Goal: Task Accomplishment & Management: Manage account settings

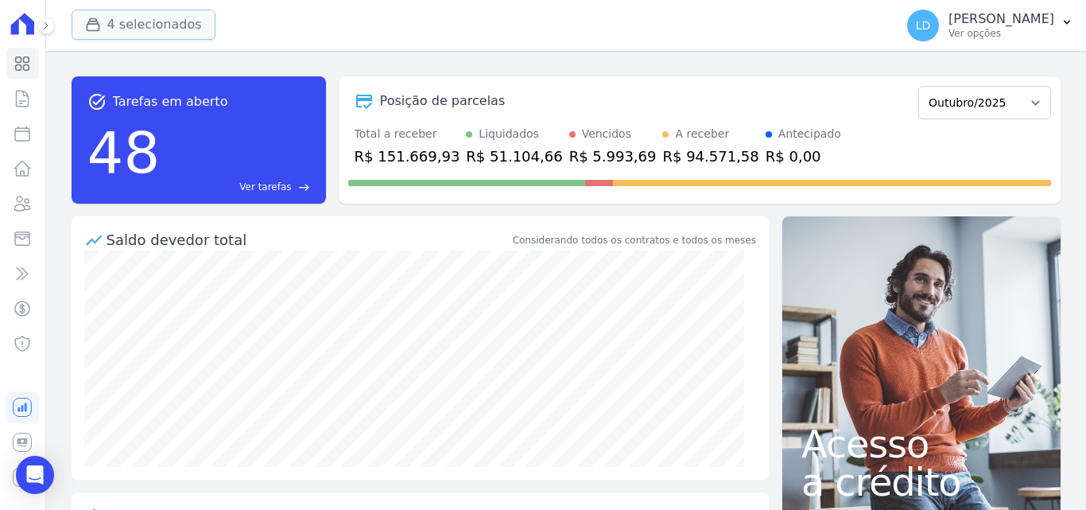
click at [128, 34] on button "4 selecionados" at bounding box center [144, 25] width 144 height 30
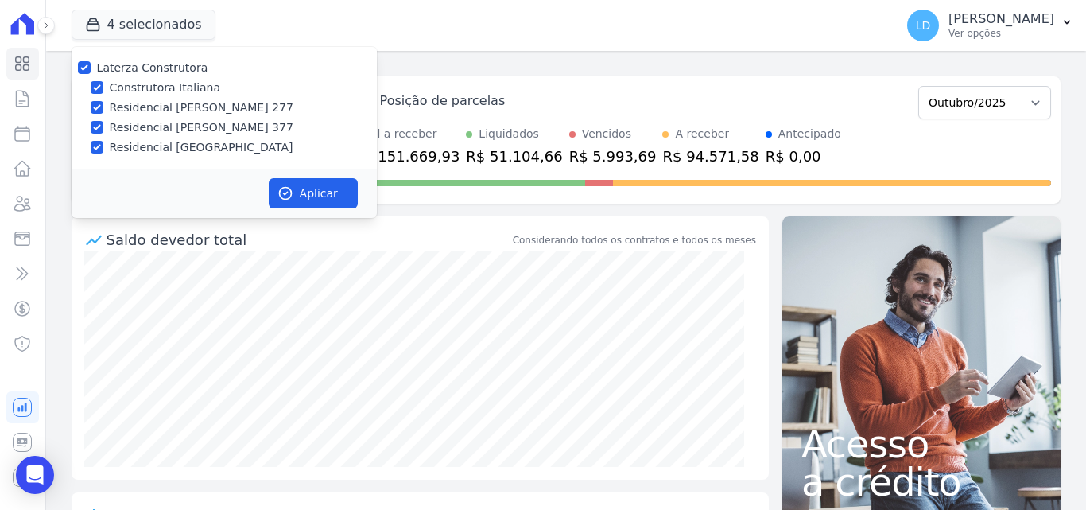
click at [126, 69] on label "Laterza Construtora" at bounding box center [152, 67] width 111 height 13
click at [91, 69] on input "Laterza Construtora" at bounding box center [84, 67] width 13 height 13
checkbox input "false"
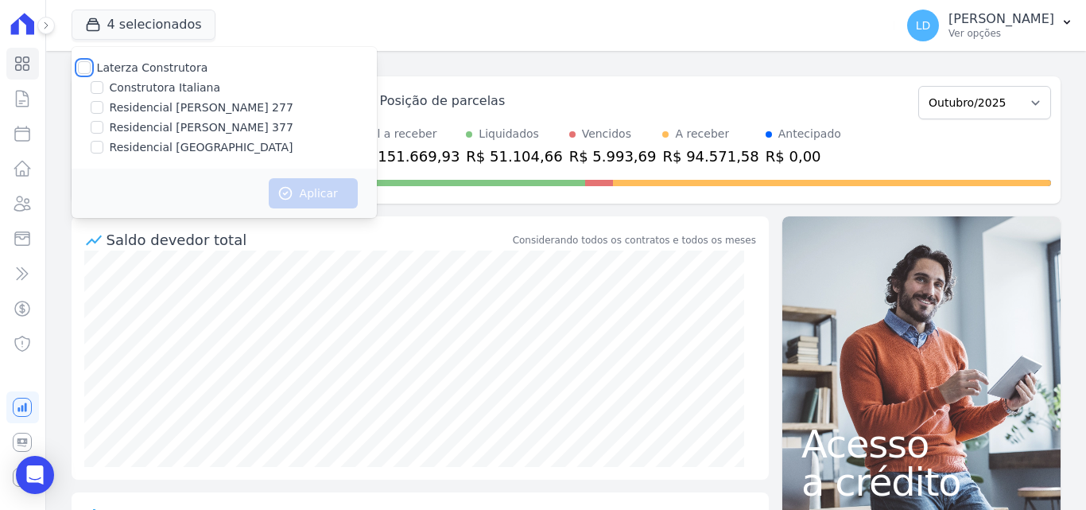
checkbox input "false"
click at [141, 87] on label "Construtora Italiana" at bounding box center [165, 87] width 110 height 17
click at [103, 87] on input "Construtora Italiana" at bounding box center [97, 87] width 13 height 13
checkbox input "true"
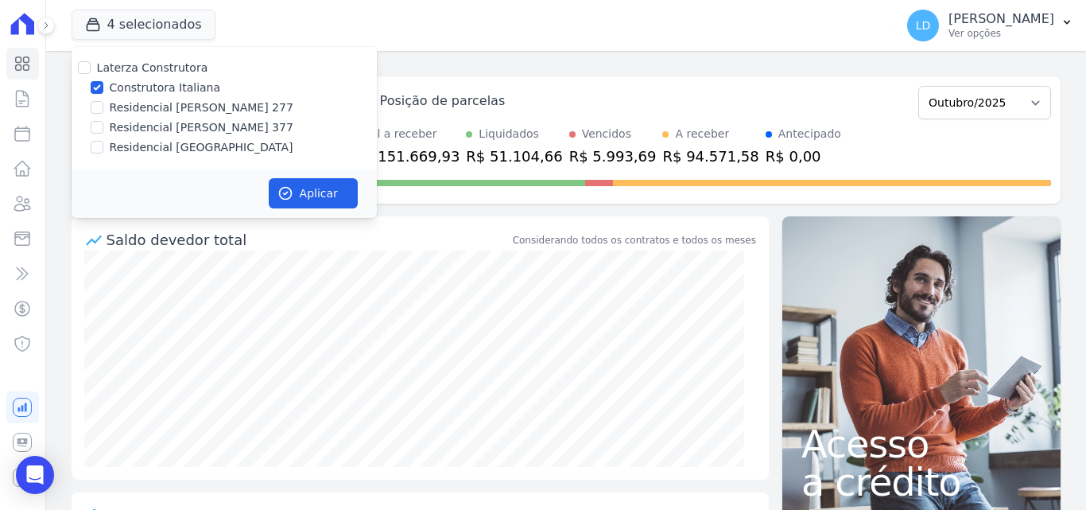
click at [150, 147] on label "Residencial [GEOGRAPHIC_DATA]" at bounding box center [202, 147] width 184 height 17
click at [103, 147] on input "Residencial [GEOGRAPHIC_DATA]" at bounding box center [97, 147] width 13 height 13
checkbox input "true"
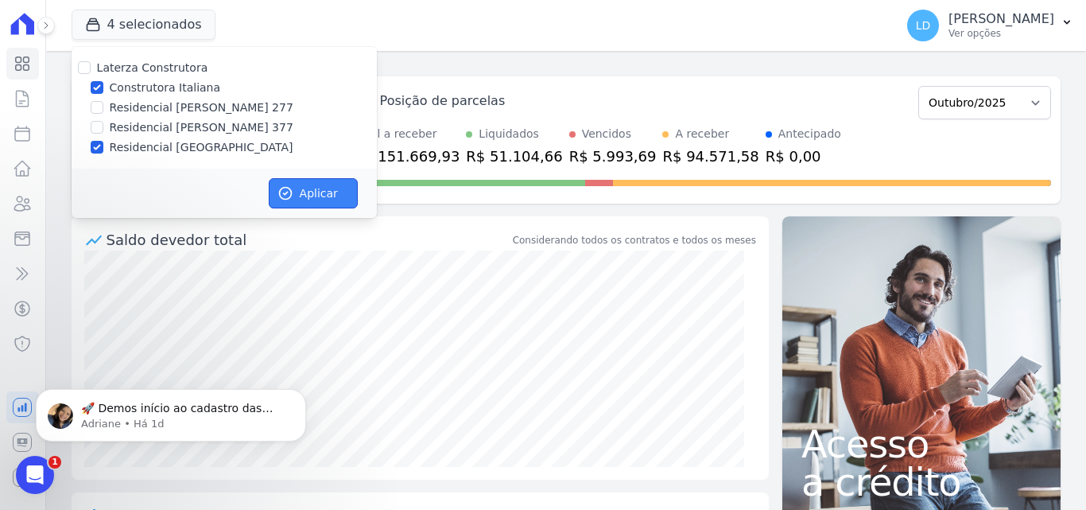
click at [315, 190] on button "Aplicar" at bounding box center [313, 193] width 89 height 30
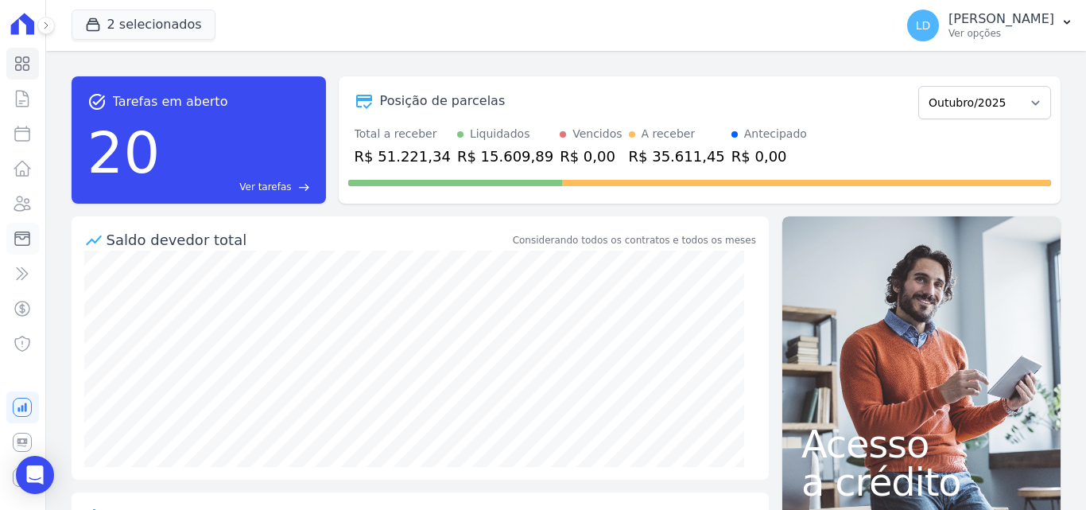
click at [21, 243] on icon at bounding box center [22, 238] width 19 height 19
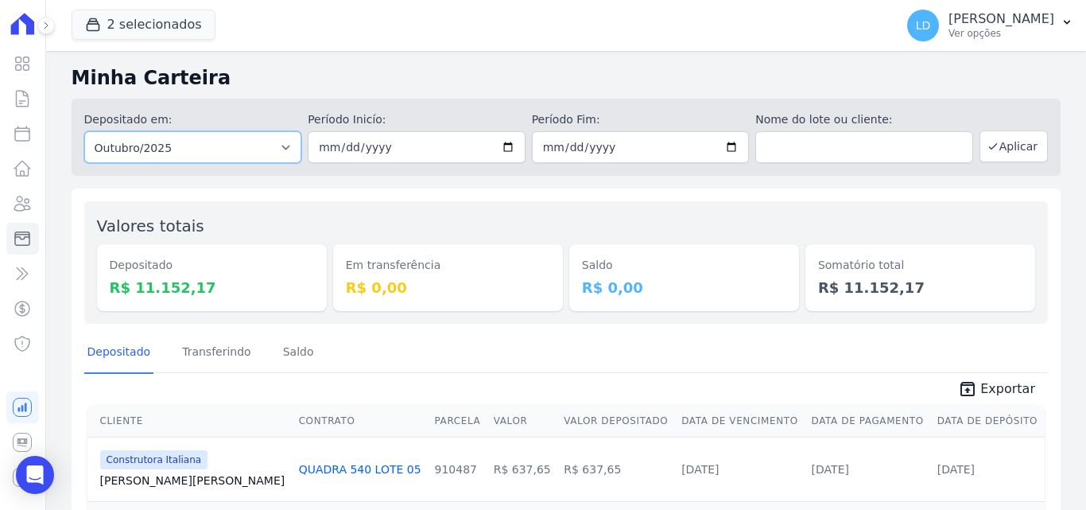
click at [118, 153] on select "Todos os meses Abril/2024 Maio/2024 Junho/2024 Julho/2024 Agosto/2024 Setembro/…" at bounding box center [193, 147] width 218 height 32
select select "09/2025"
click at [84, 131] on select "Todos os meses Abril/2024 Maio/2024 Junho/2024 Julho/2024 Agosto/2024 Setembro/…" at bounding box center [193, 147] width 218 height 32
click at [1008, 159] on button "Aplicar" at bounding box center [1013, 146] width 68 height 32
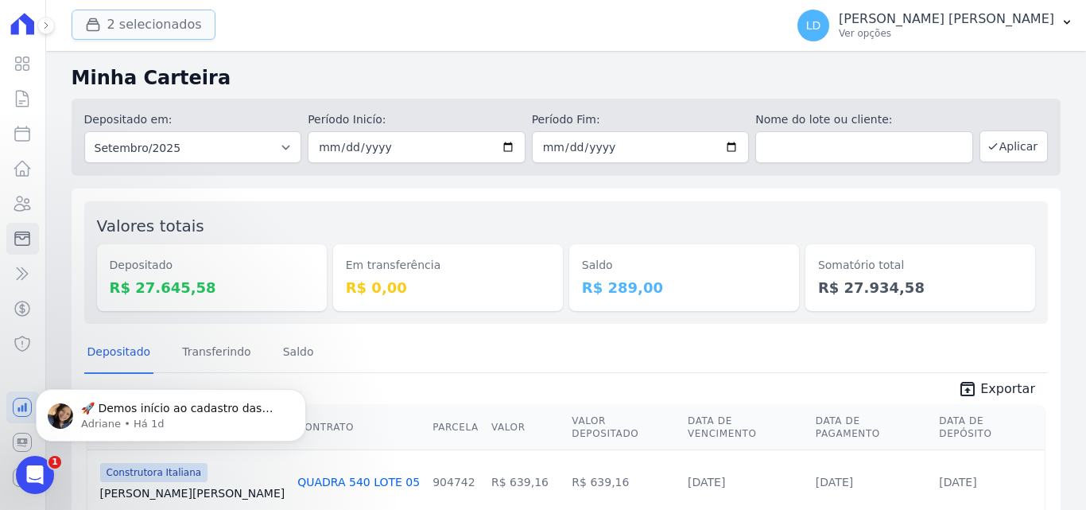
click at [123, 26] on button "2 selecionados" at bounding box center [144, 25] width 144 height 30
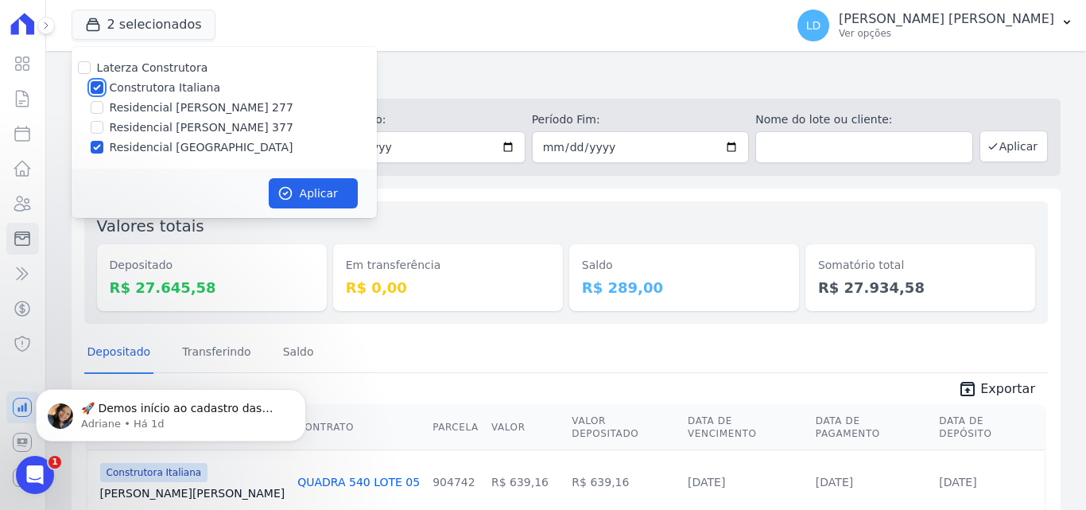
click at [99, 88] on input "Construtora Italiana" at bounding box center [97, 87] width 13 height 13
checkbox input "false"
click at [99, 142] on input "Residencial [GEOGRAPHIC_DATA]" at bounding box center [97, 147] width 13 height 13
checkbox input "false"
click at [99, 107] on input "Residencial [PERSON_NAME] 277" at bounding box center [97, 107] width 13 height 13
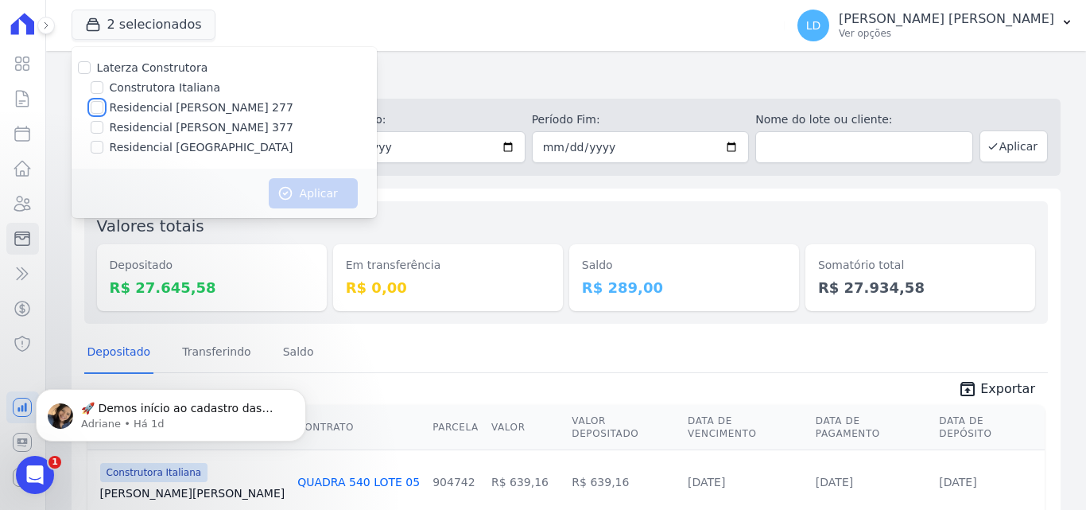
checkbox input "true"
click at [98, 123] on input "Residencial [PERSON_NAME] 377" at bounding box center [97, 127] width 13 height 13
checkbox input "true"
click at [299, 192] on button "Aplicar" at bounding box center [313, 193] width 89 height 30
